Goal: Task Accomplishment & Management: Complete application form

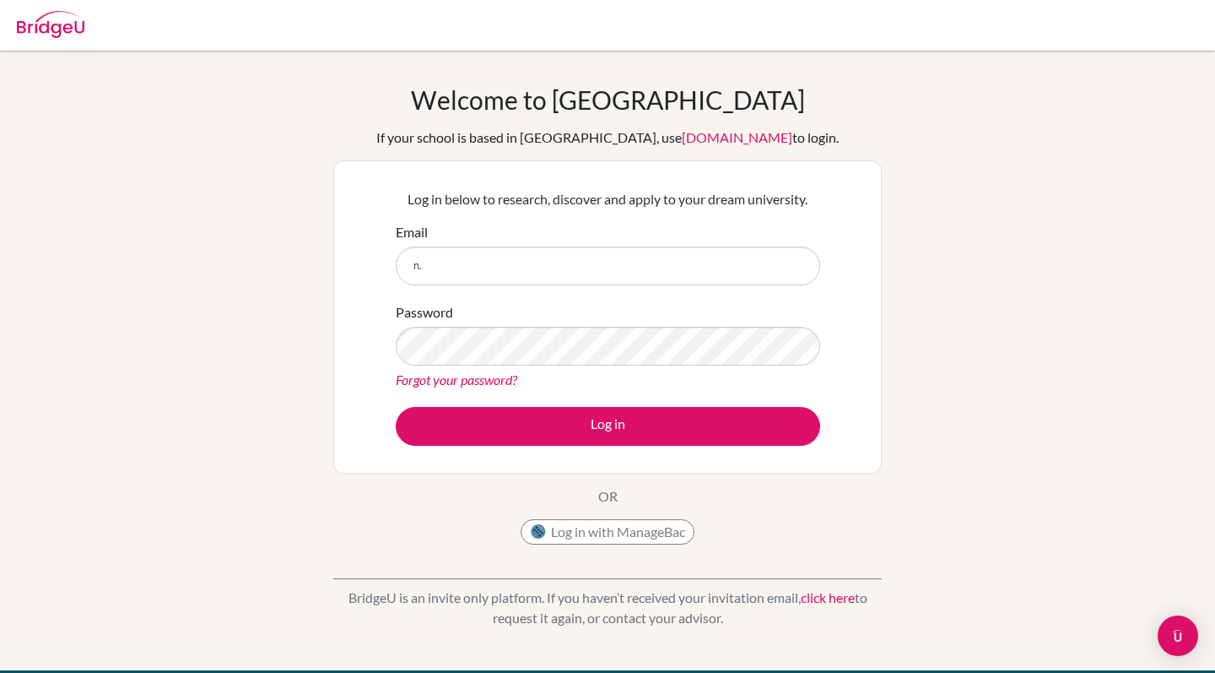
type input "n"
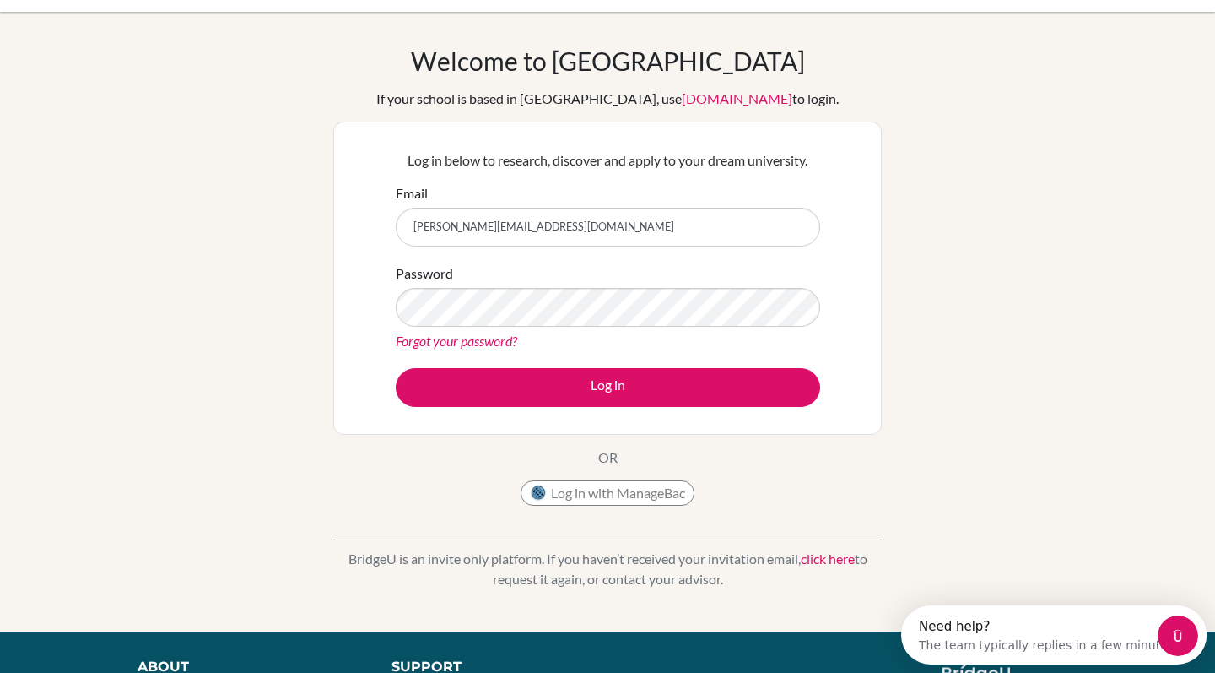
scroll to position [43, 0]
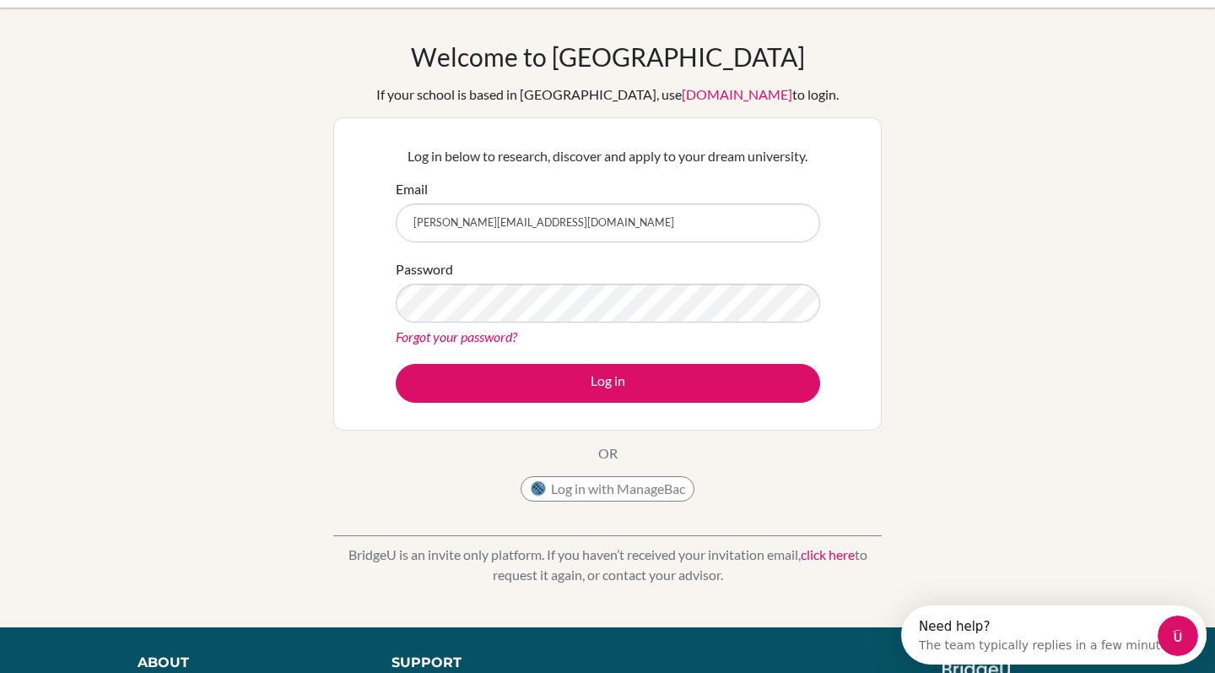
type input "[PERSON_NAME][EMAIL_ADDRESS][DOMAIN_NAME]"
click at [427, 273] on label "Password" at bounding box center [424, 269] width 57 height 20
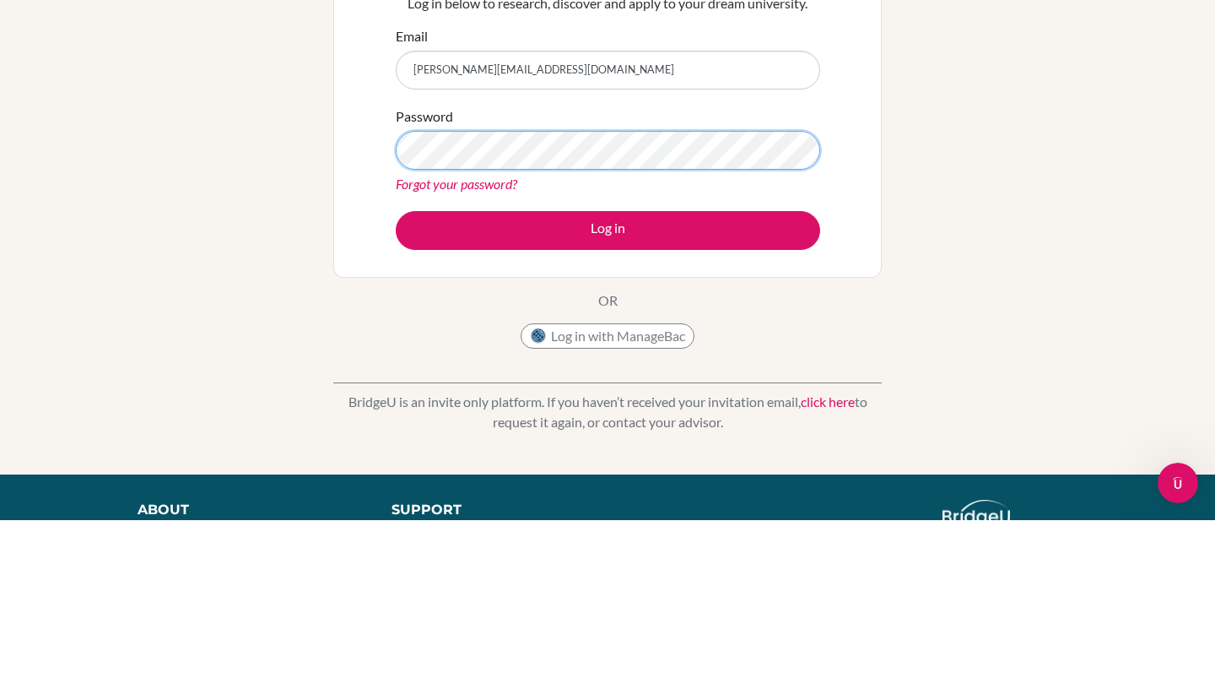
click at [396, 364] on button "Log in" at bounding box center [608, 383] width 425 height 39
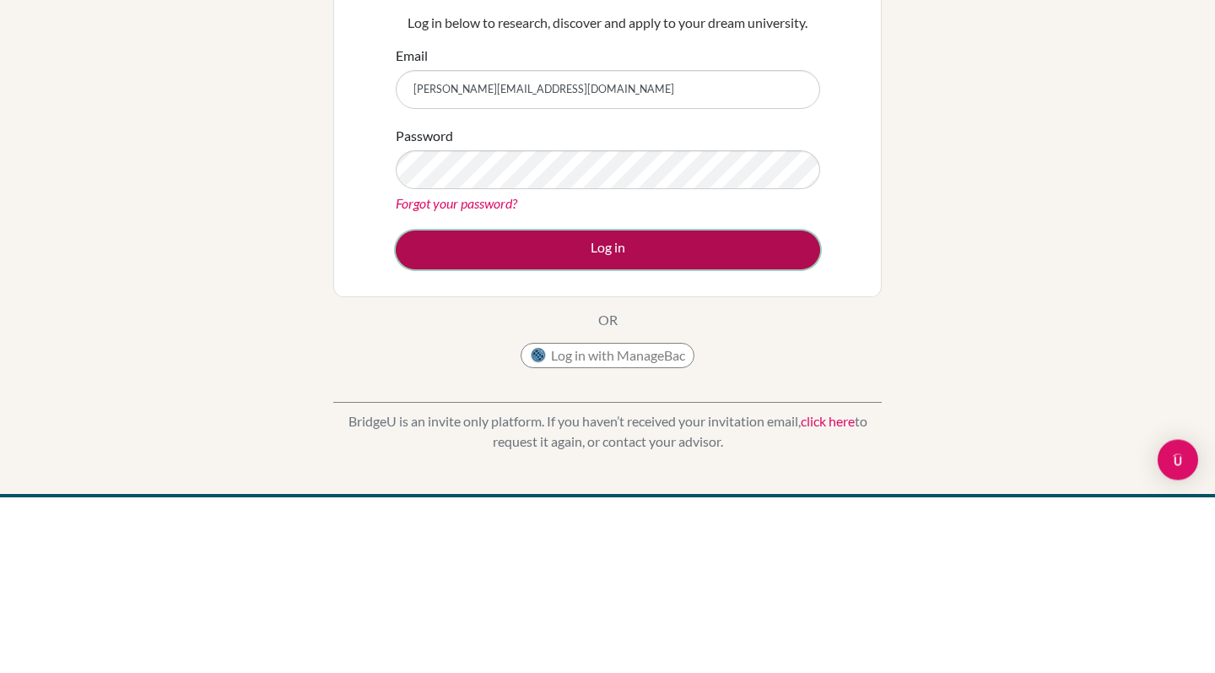
click at [430, 441] on button "Log in" at bounding box center [608, 426] width 425 height 39
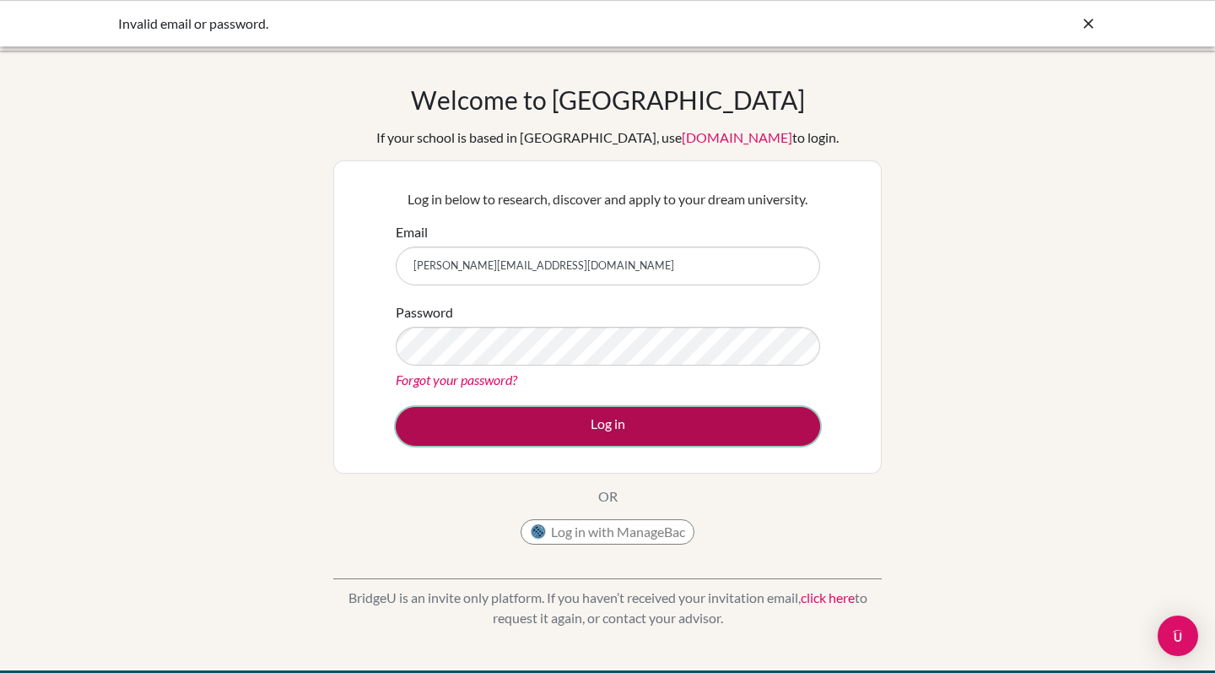
click at [482, 439] on button "Log in" at bounding box center [608, 426] width 425 height 39
